Goal: Transaction & Acquisition: Purchase product/service

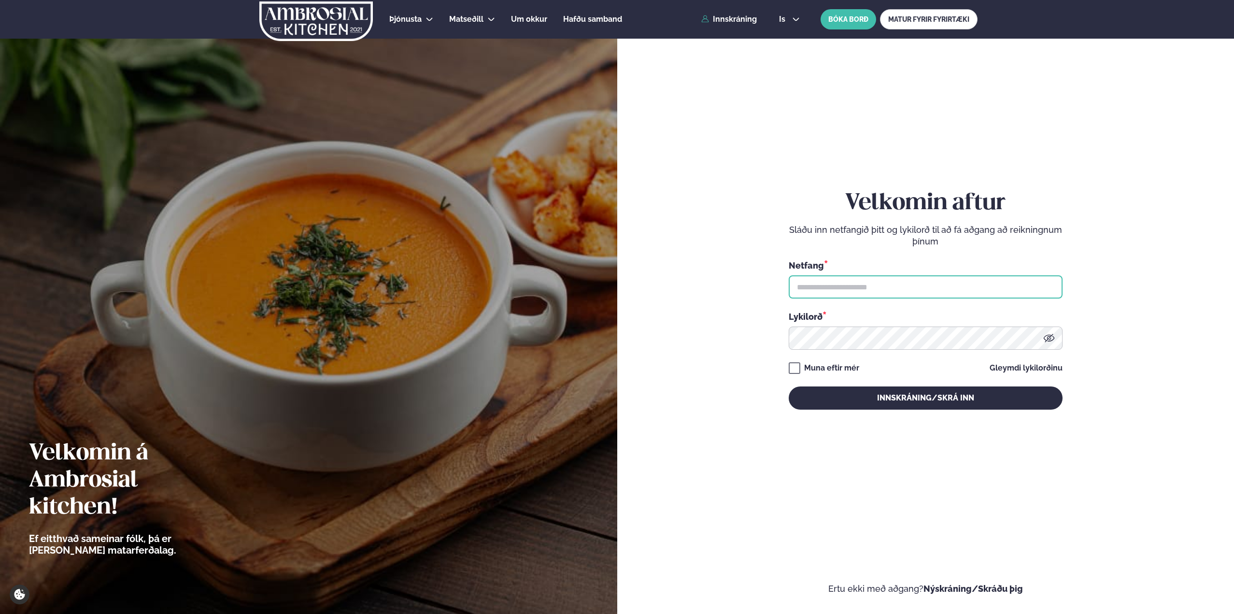
click at [869, 285] on input "text" at bounding box center [926, 286] width 274 height 23
click at [855, 290] on input "**" at bounding box center [926, 286] width 274 height 23
type input "**********"
click at [789, 386] on button "Innskráning/Skrá inn" at bounding box center [926, 397] width 274 height 23
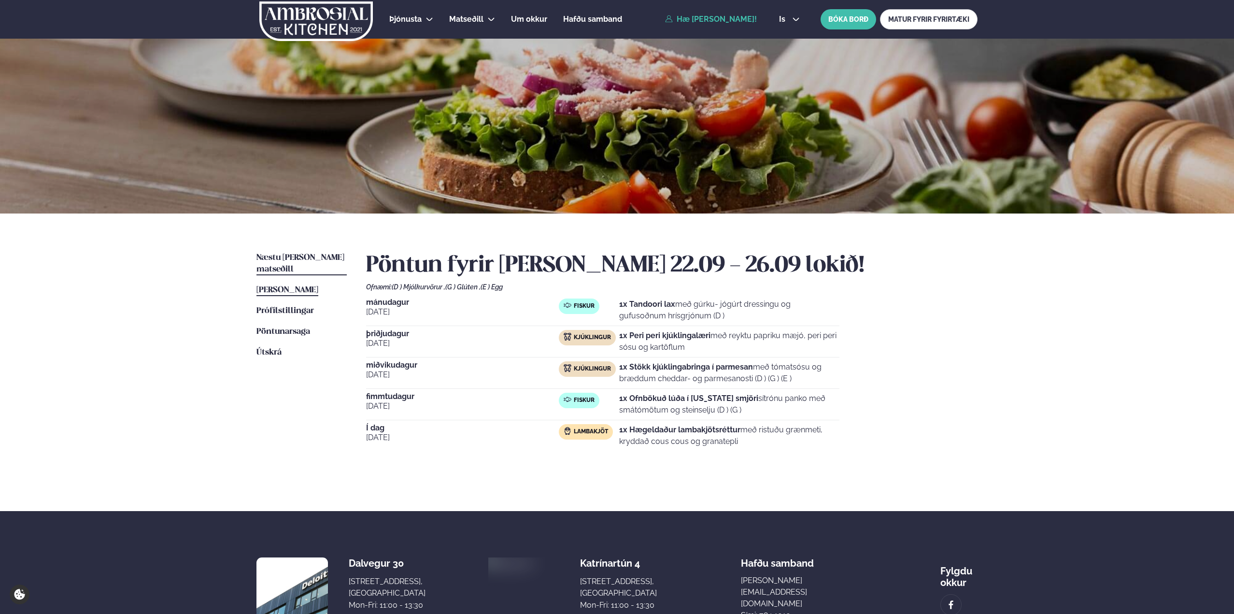
click at [275, 253] on link "Næstu [PERSON_NAME] matseðill Næsta vika" at bounding box center [302, 263] width 90 height 23
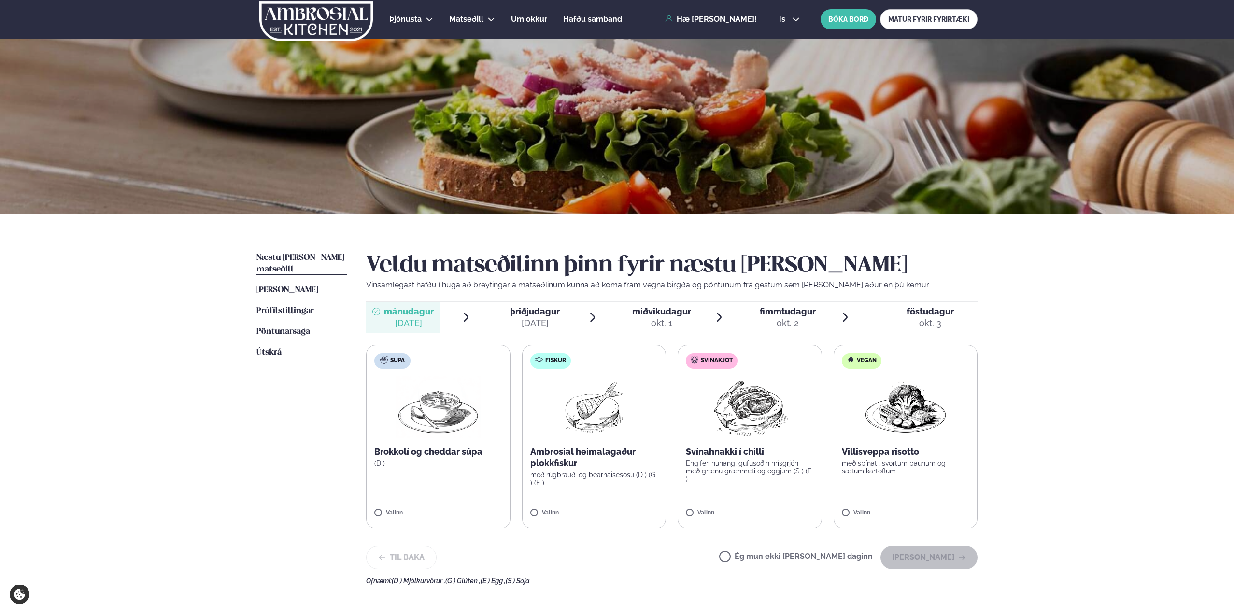
click at [893, 429] on img at bounding box center [905, 407] width 85 height 62
click at [929, 558] on button "[PERSON_NAME]" at bounding box center [929, 557] width 97 height 23
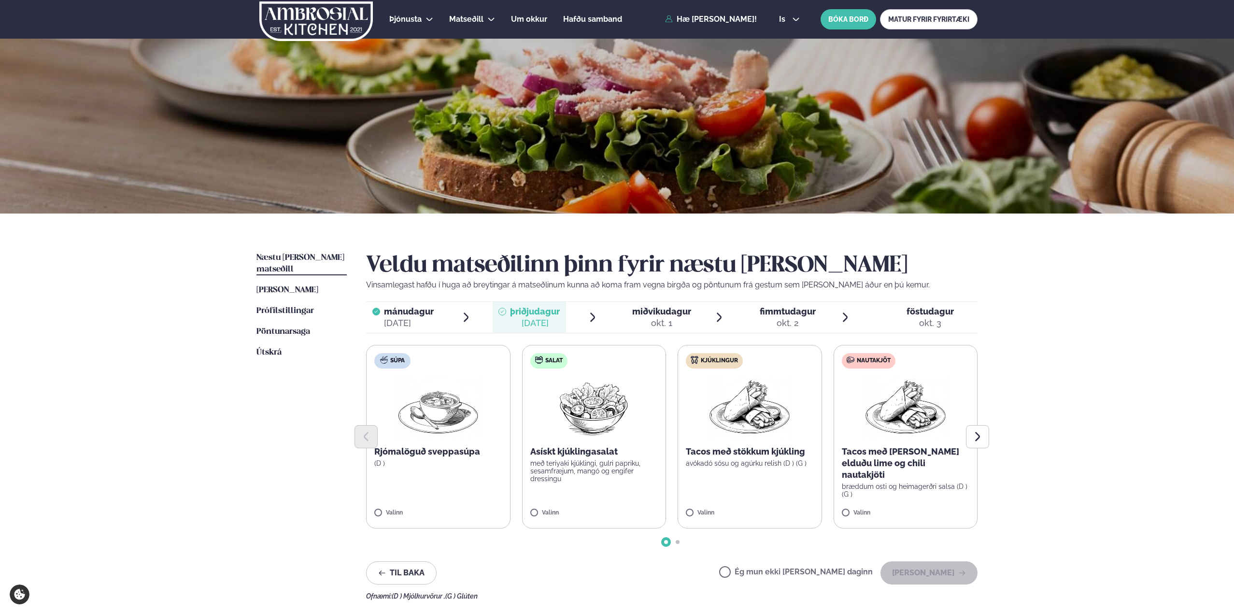
click at [917, 418] on img at bounding box center [905, 407] width 85 height 62
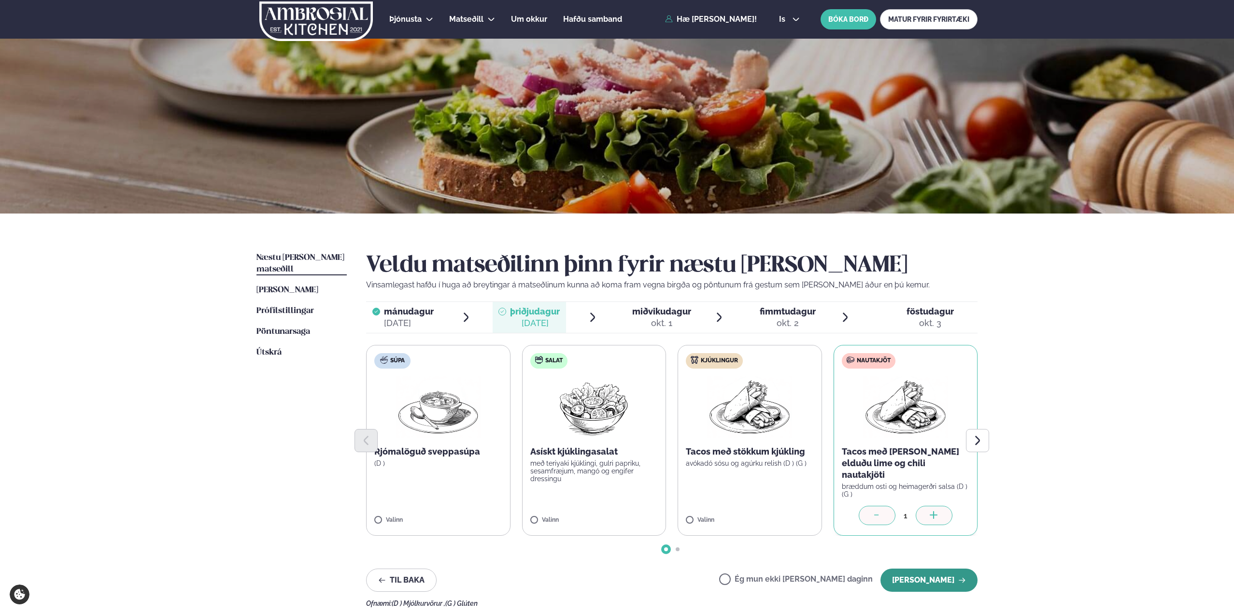
click at [942, 573] on button "[PERSON_NAME]" at bounding box center [929, 580] width 97 height 23
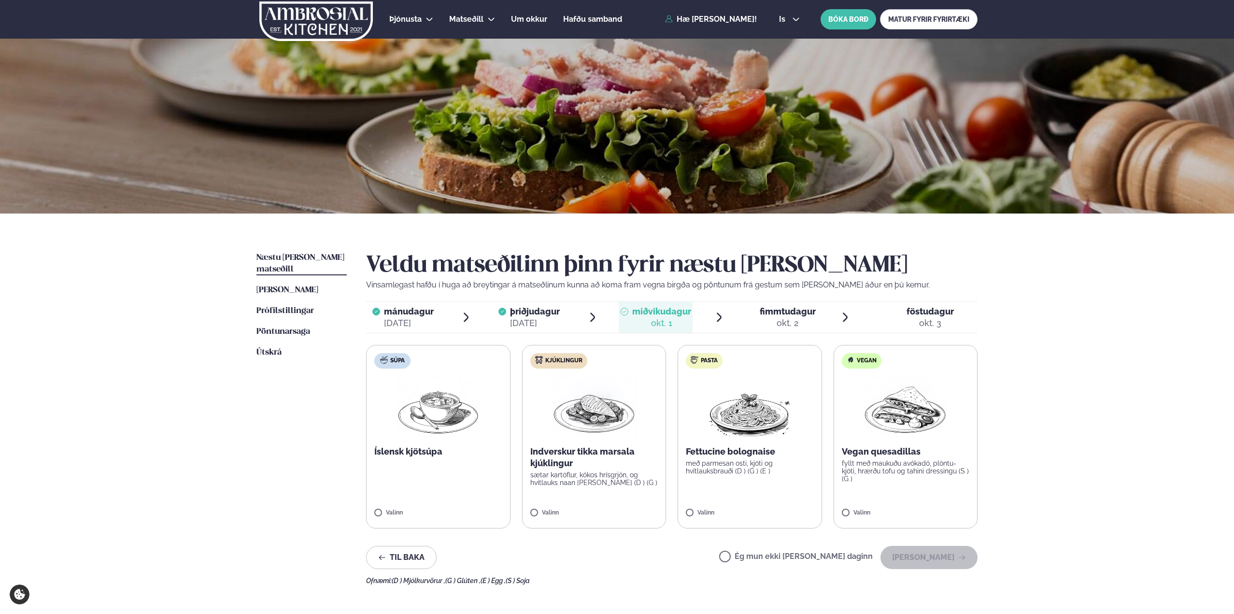
click at [564, 443] on label "Kjúklingur Indverskur tikka marsala kjúklingur sætar kartöflur, kókos hrísgrjón…" at bounding box center [594, 437] width 144 height 184
click at [596, 405] on img at bounding box center [594, 407] width 85 height 62
click at [944, 558] on button "[PERSON_NAME]" at bounding box center [929, 557] width 97 height 23
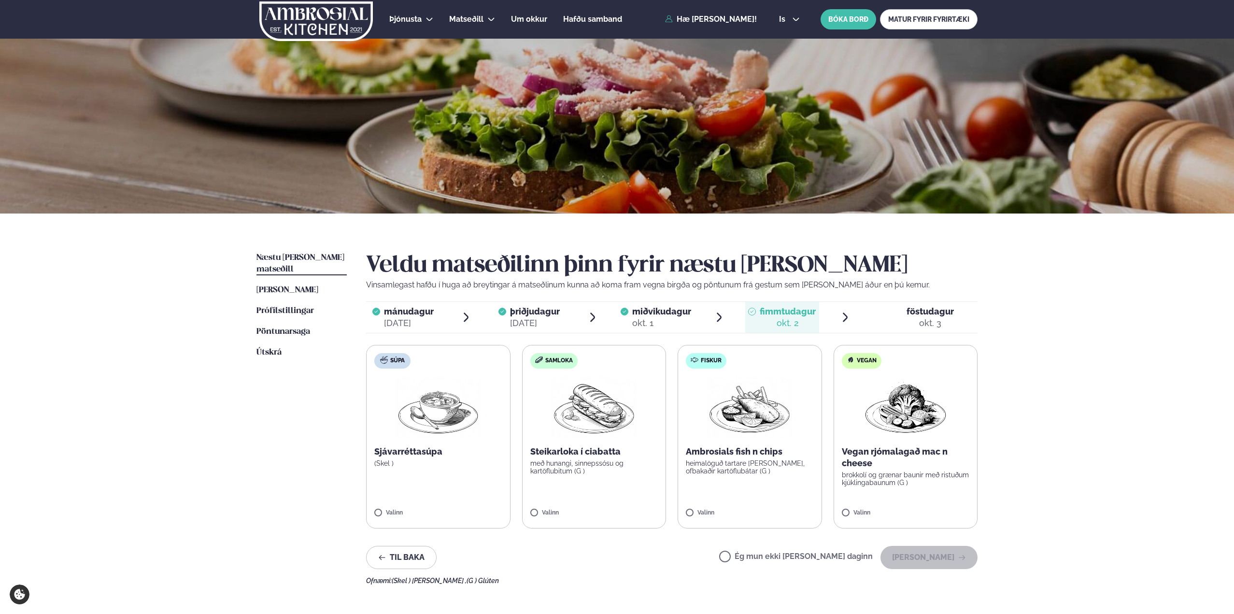
click at [737, 450] on p "Ambrosials fish n chips" at bounding box center [750, 452] width 128 height 12
click at [942, 557] on button "[PERSON_NAME]" at bounding box center [929, 557] width 97 height 23
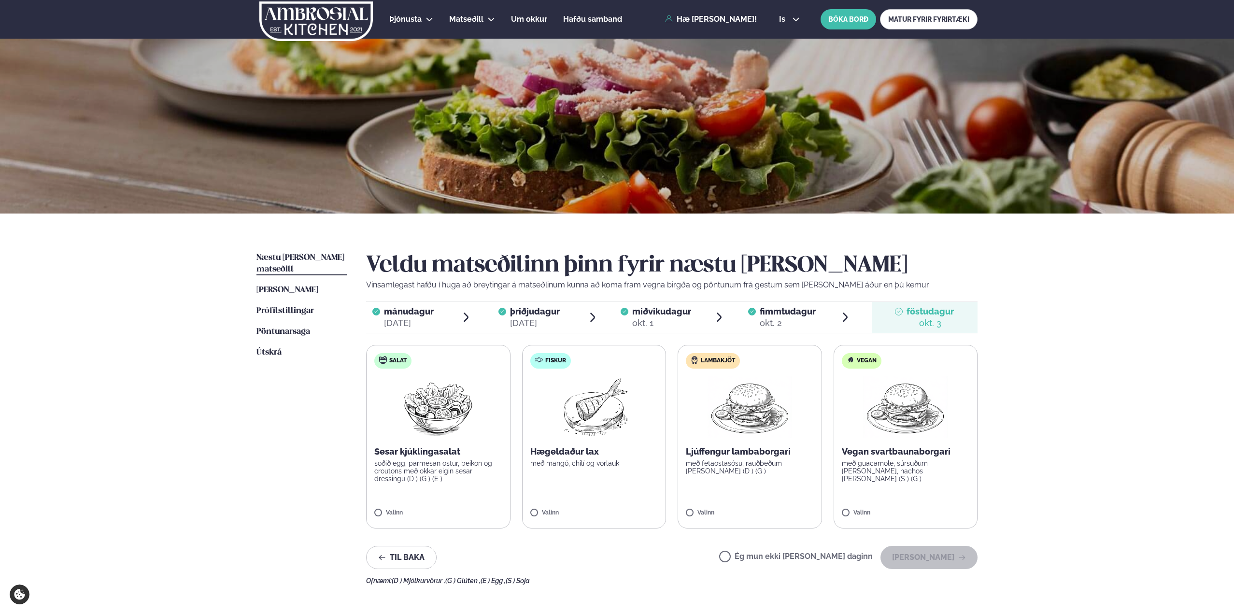
click at [597, 418] on img at bounding box center [594, 407] width 86 height 62
click at [933, 558] on button "[PERSON_NAME]" at bounding box center [929, 557] width 97 height 23
